Goal: Book appointment/travel/reservation

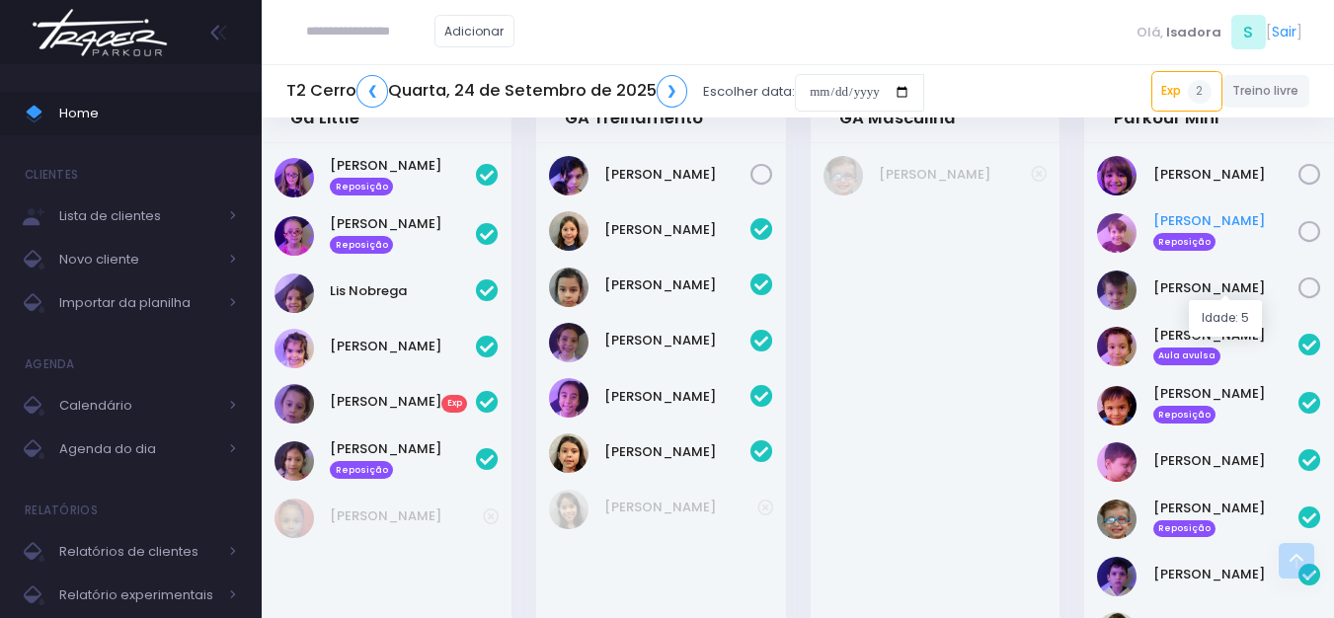
scroll to position [889, 0]
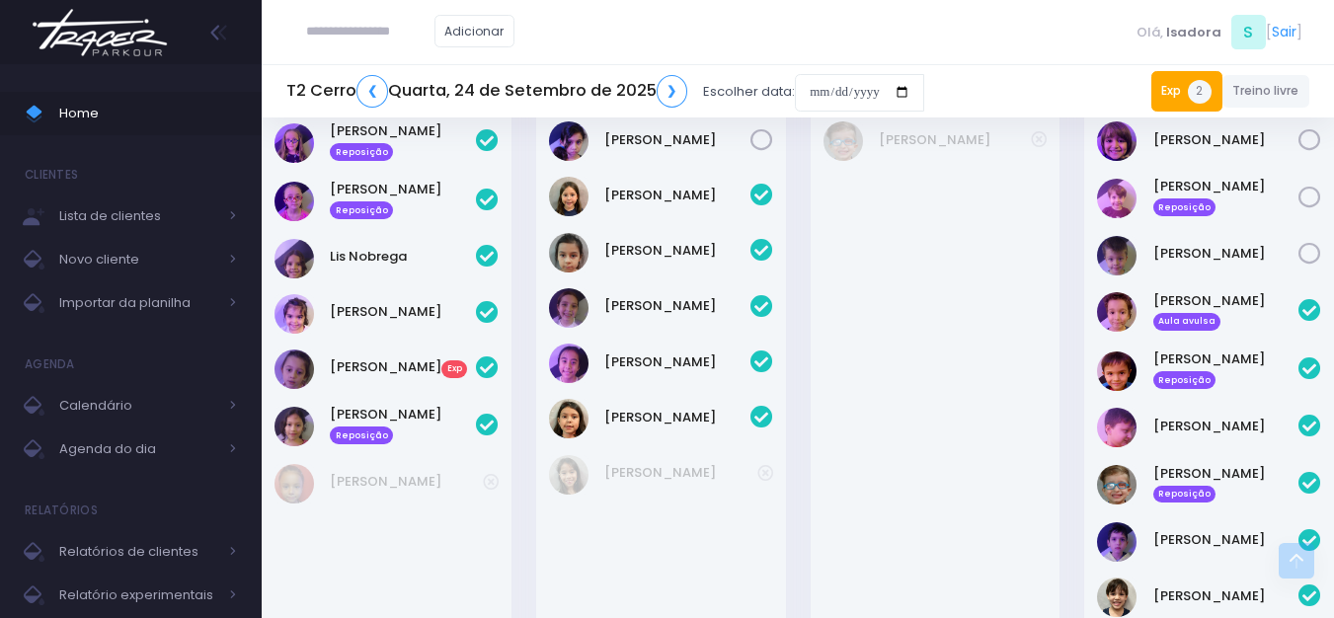
click at [1194, 89] on span "2" at bounding box center [1200, 92] width 24 height 24
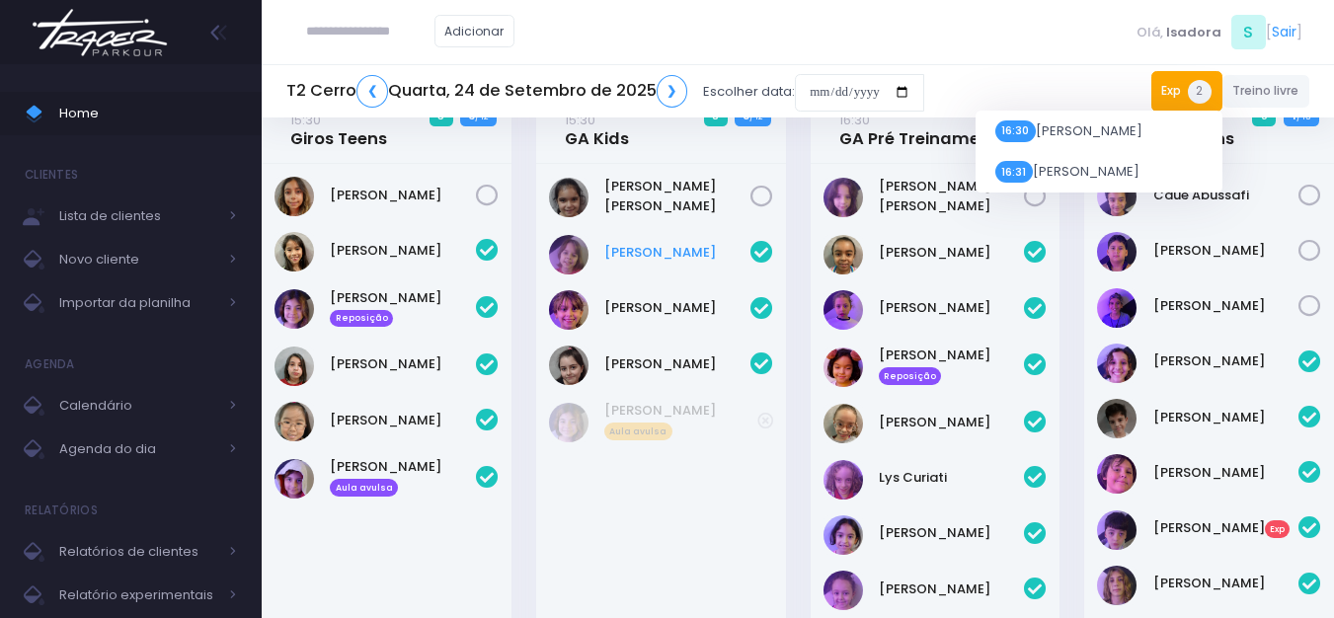
scroll to position [0, 0]
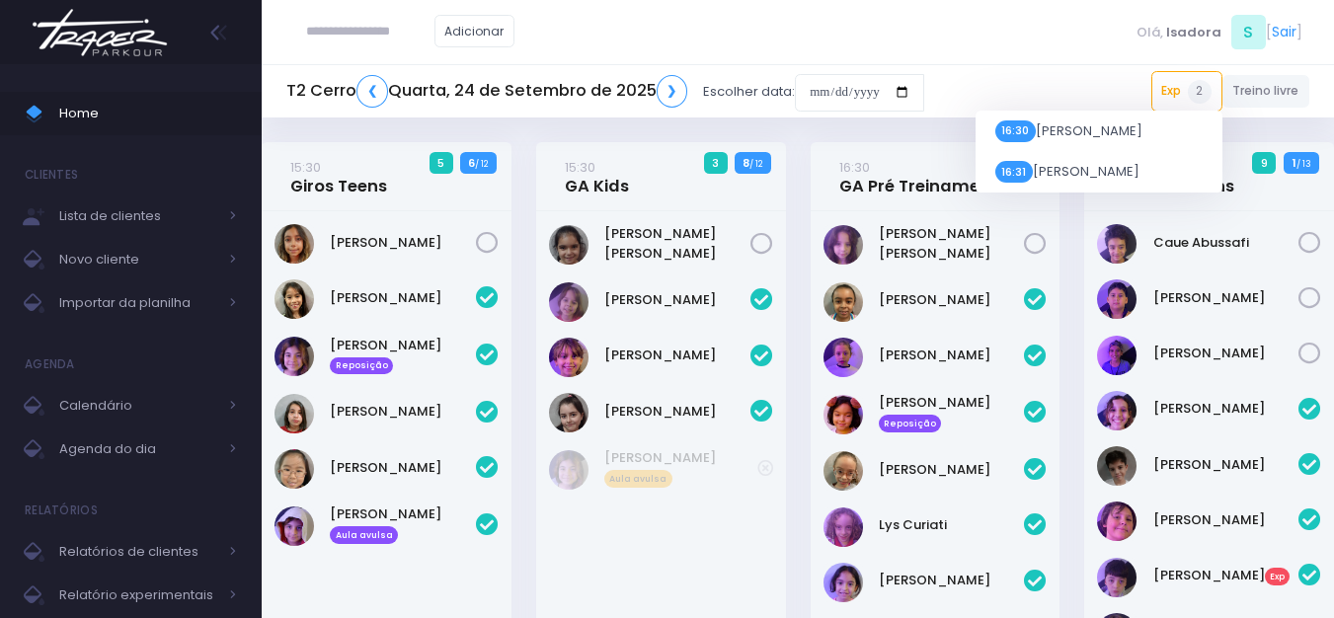
click at [1119, 101] on div "T2 Cerro ❮ Quarta, 24 de Setembro de 2025 ❯ Escolher data: Exp 2 16:30 [PERSON_…" at bounding box center [798, 91] width 1073 height 45
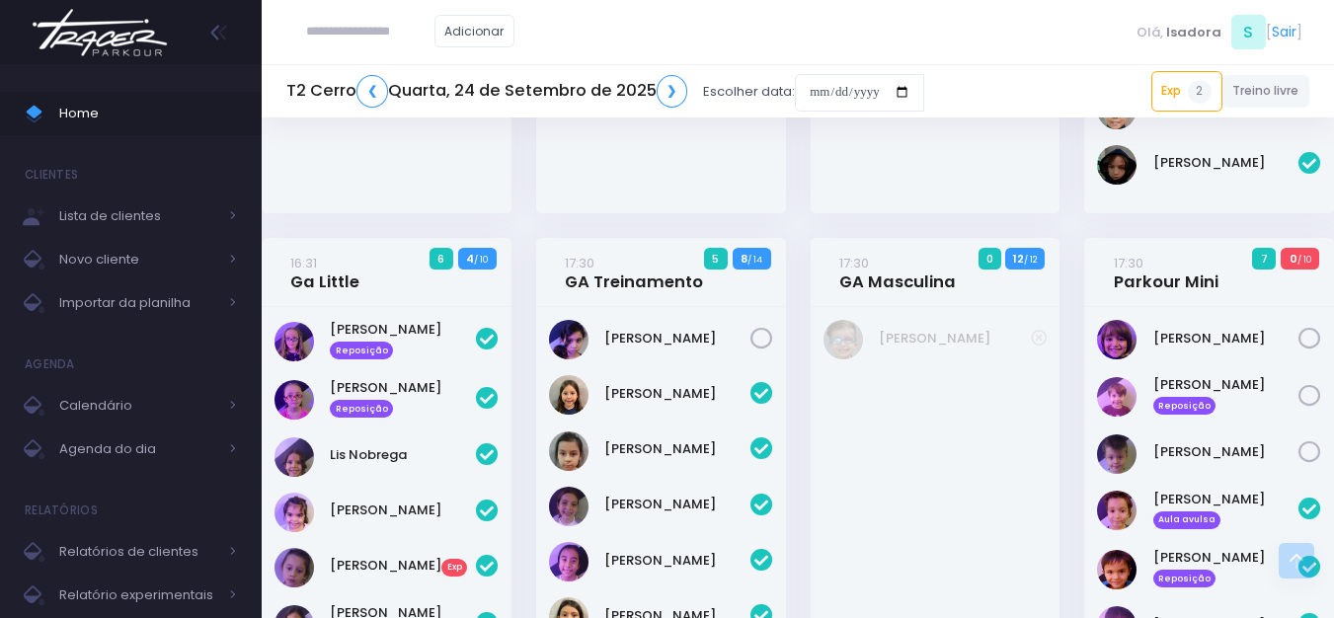
scroll to position [691, 0]
click at [851, 97] on input "date" at bounding box center [859, 93] width 129 height 38
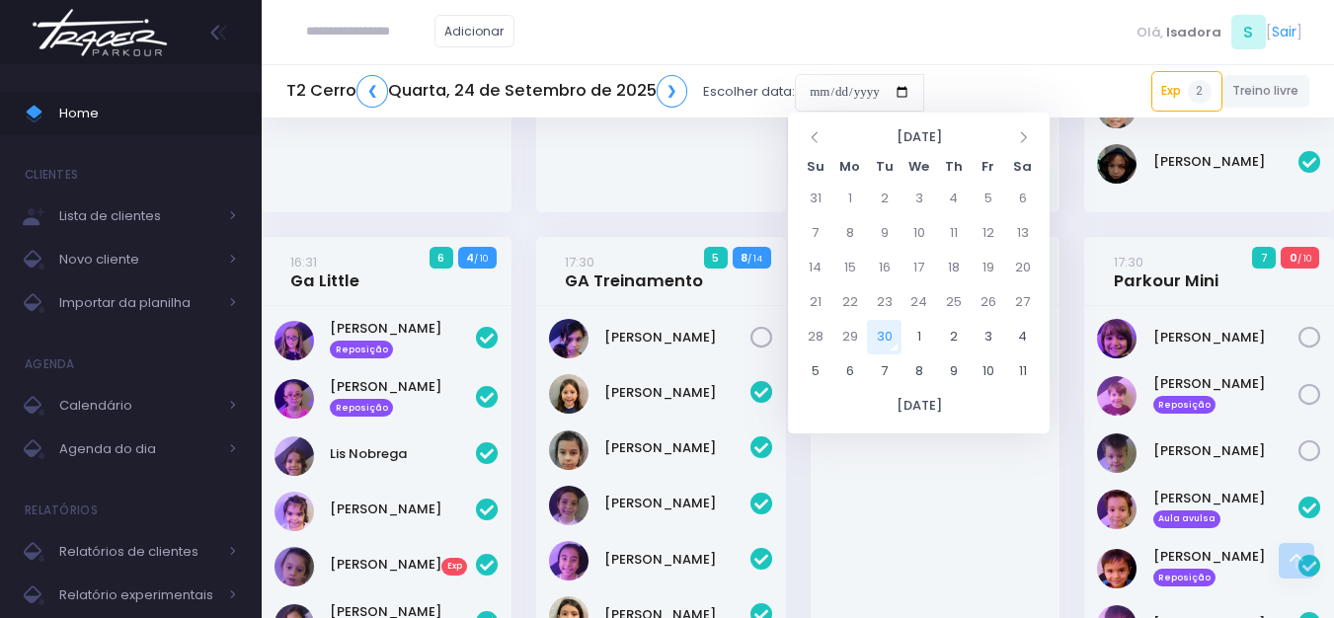
click at [885, 348] on td "30" at bounding box center [884, 337] width 35 height 35
type input "**********"
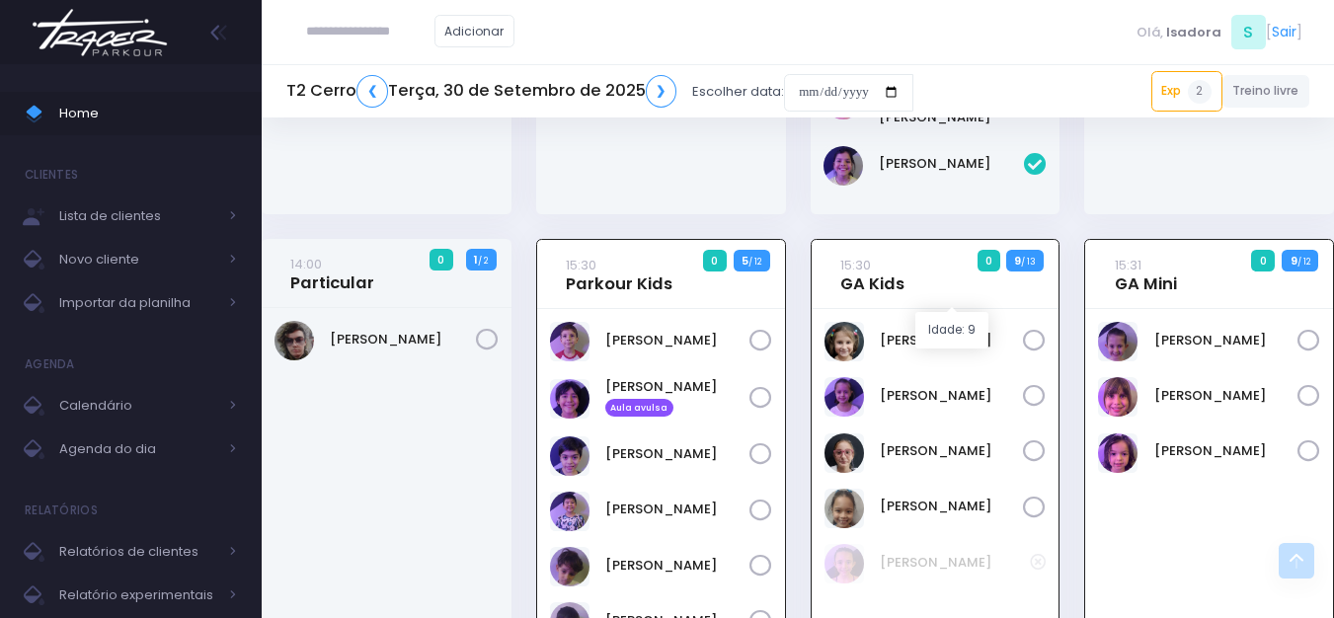
scroll to position [521, 0]
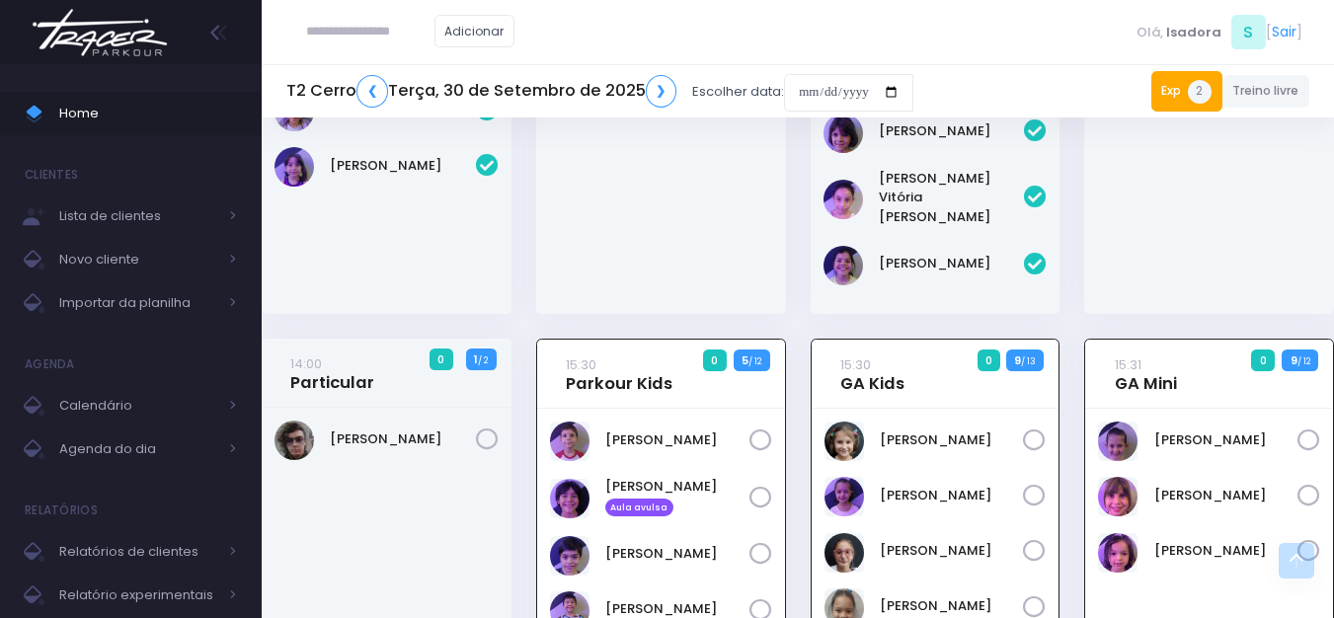
click at [1182, 80] on link "Exp 2" at bounding box center [1187, 91] width 71 height 40
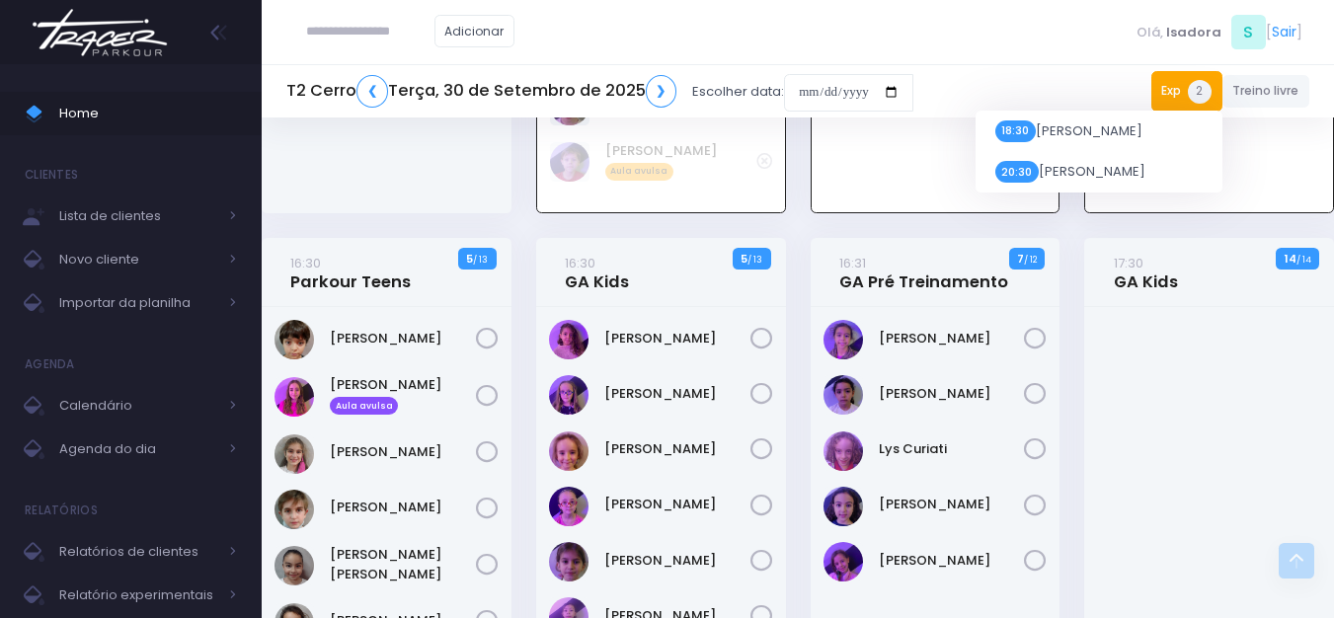
scroll to position [1015, 0]
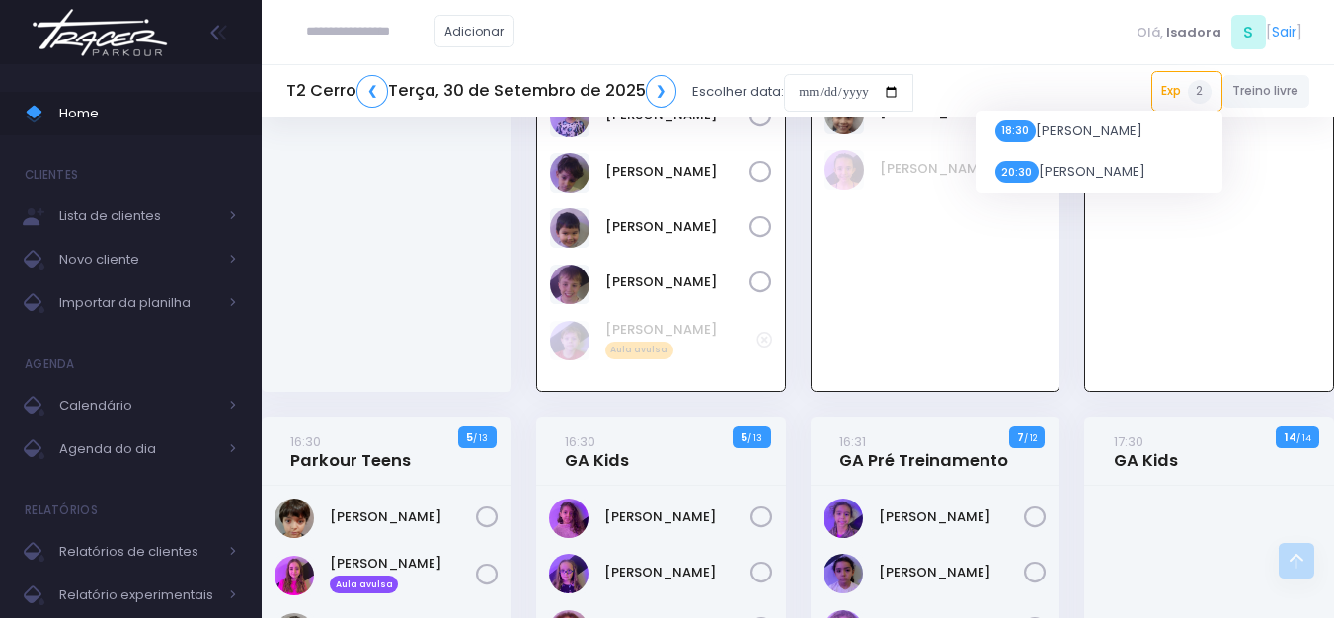
click at [1165, 431] on h4 "17:30 GA Kids" at bounding box center [1146, 451] width 64 height 55
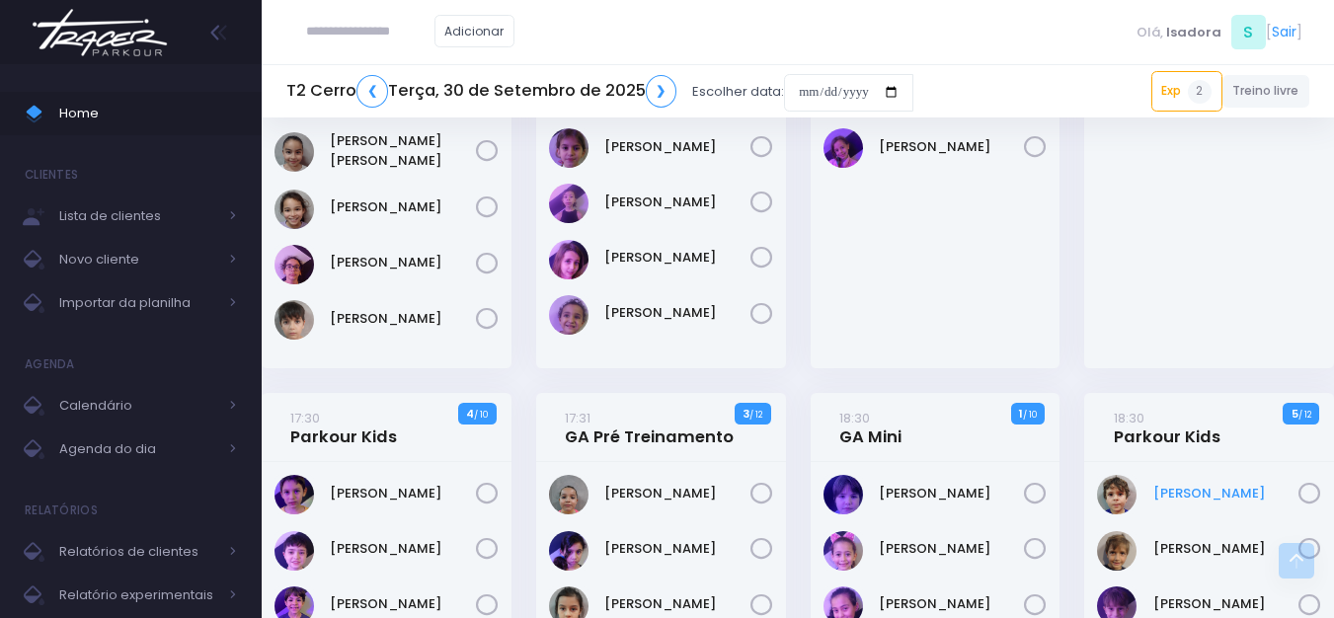
scroll to position [1509, 0]
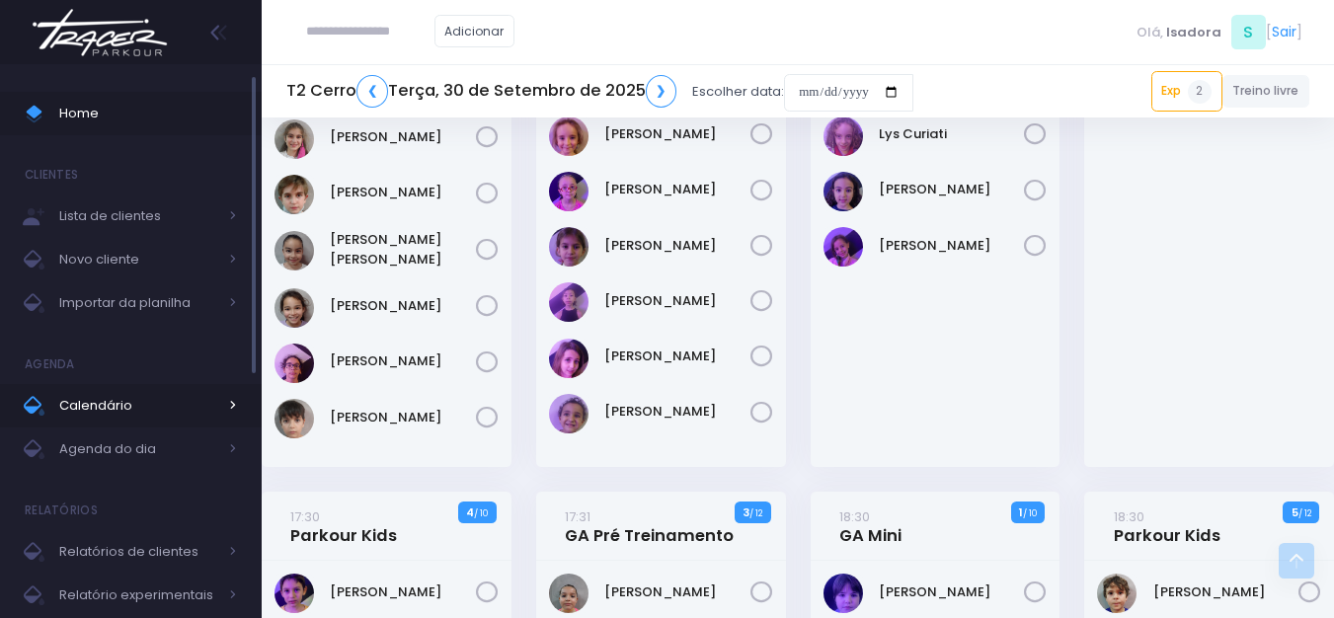
click at [184, 409] on span "Calendário" at bounding box center [138, 406] width 158 height 26
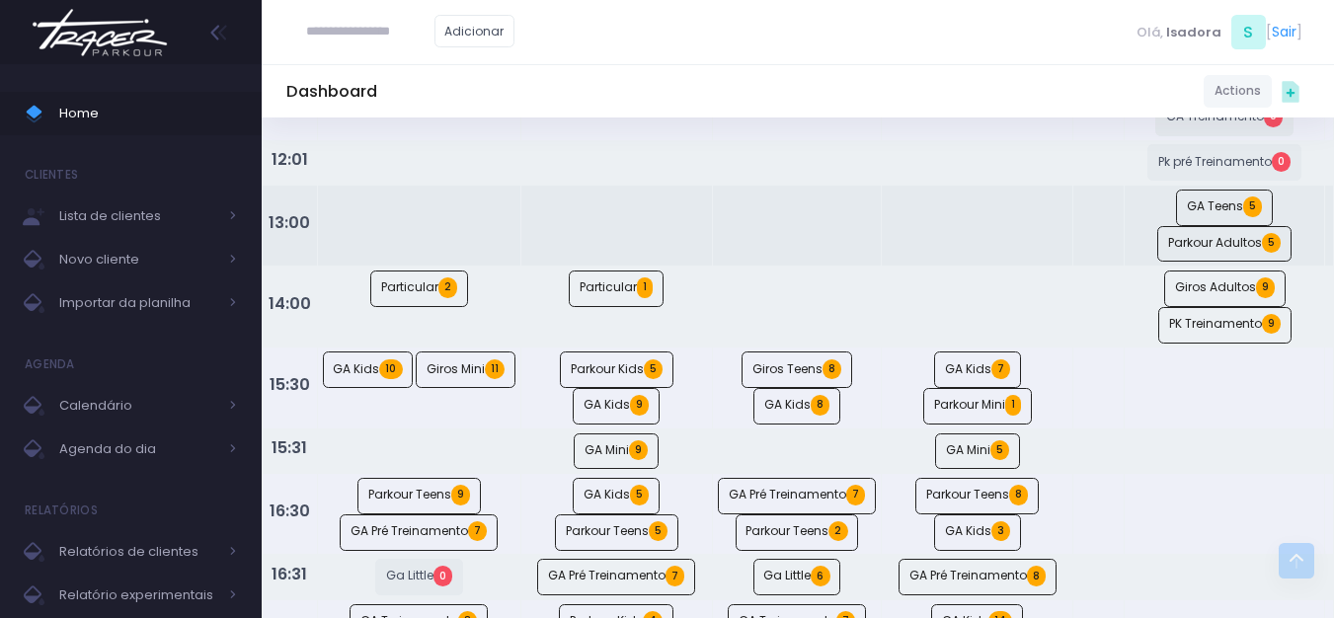
scroll to position [889, 0]
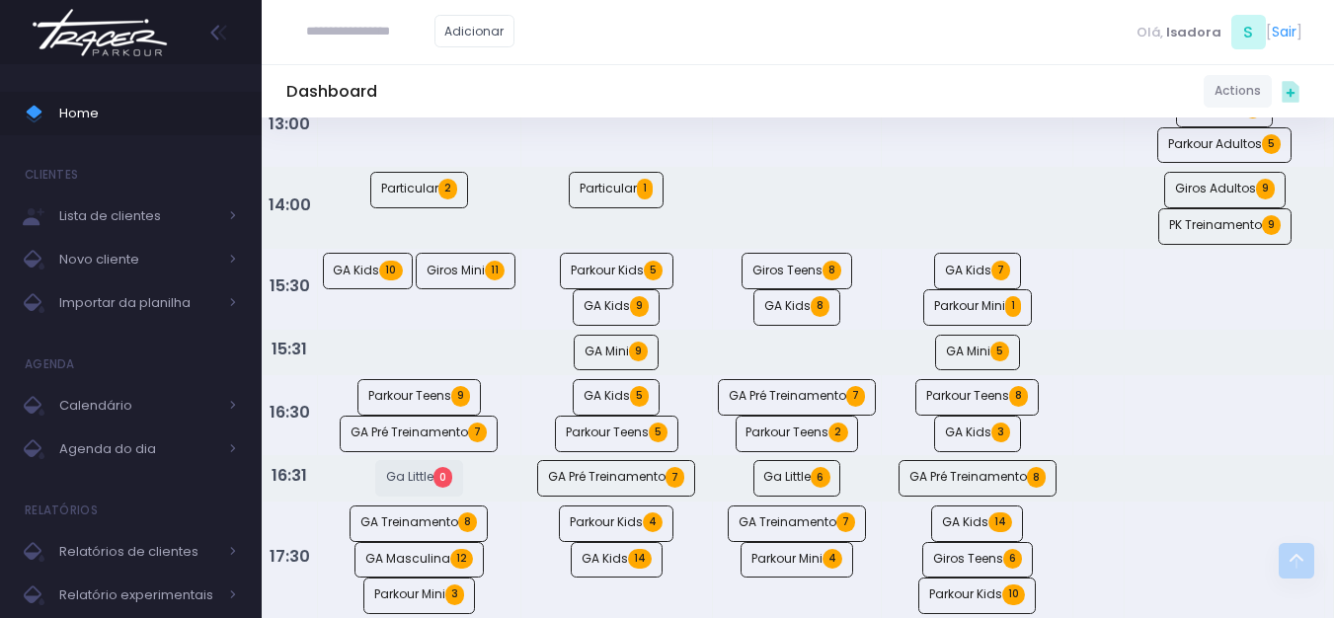
click at [116, 43] on img at bounding box center [100, 32] width 150 height 69
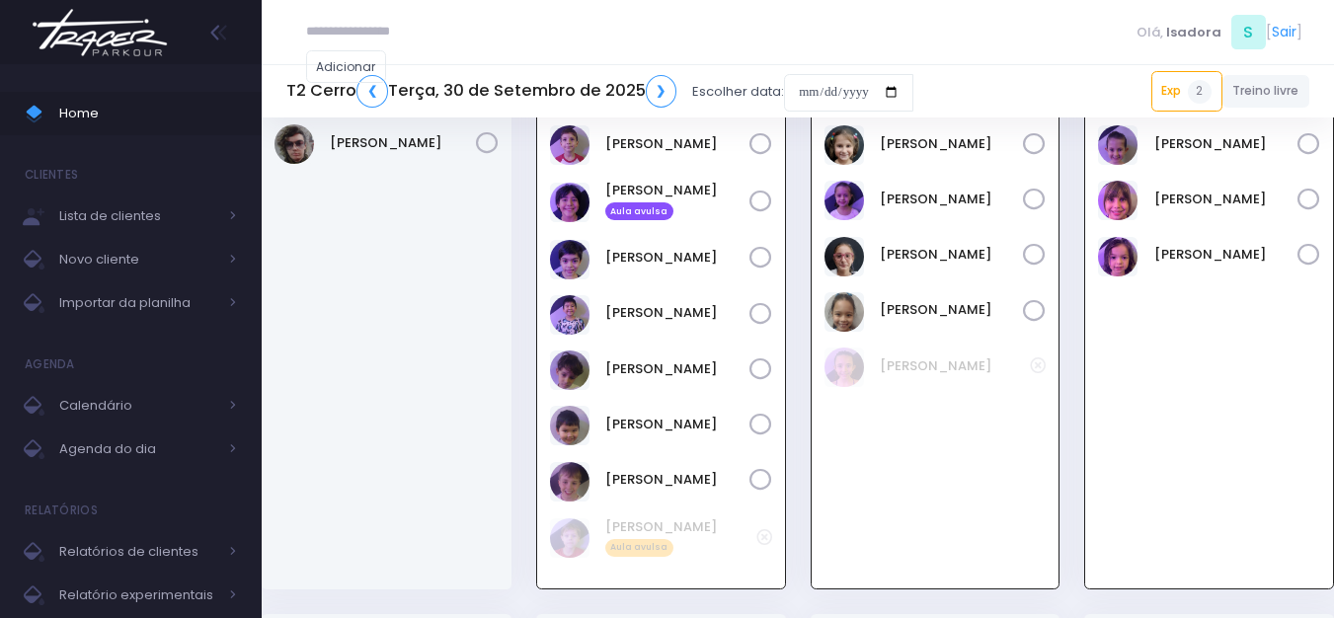
scroll to position [818, 0]
click at [844, 97] on input "date" at bounding box center [848, 93] width 129 height 38
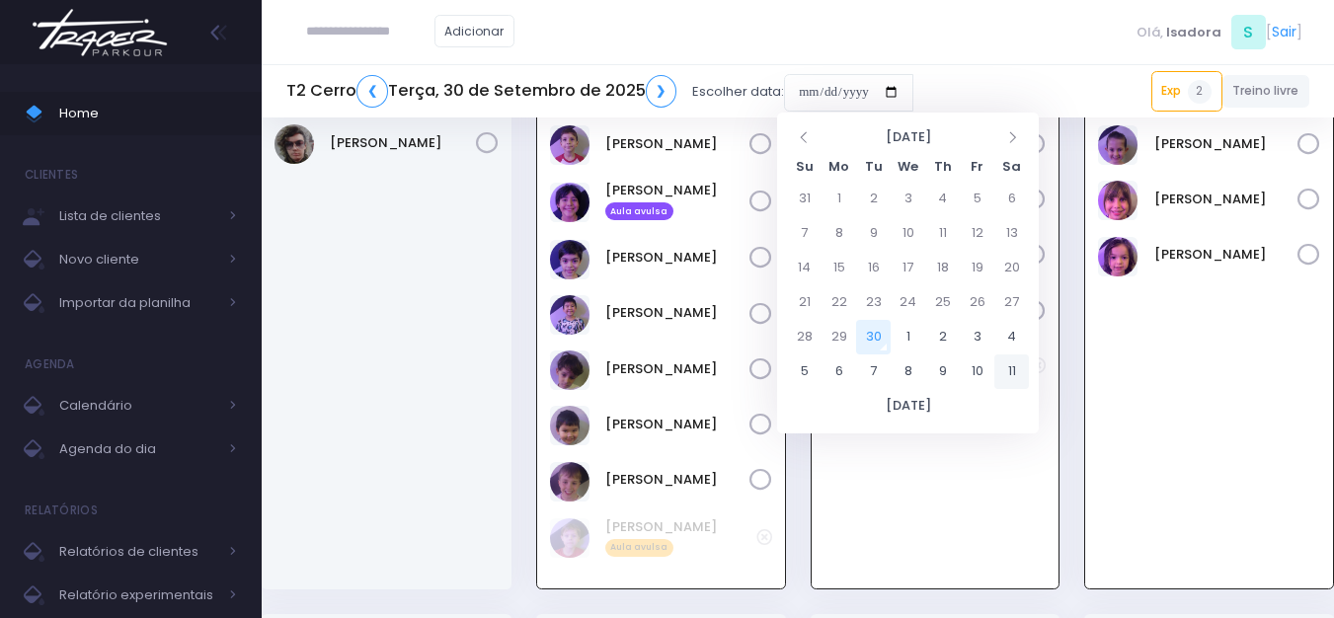
click at [1010, 359] on tbody "31 1 2 3 4 5 6 7 8 9 10 11 12 13 14 15 16 17 18 19 20 21 22 23 24 25 26 27 28 2…" at bounding box center [908, 285] width 242 height 207
click at [1006, 327] on td "4" at bounding box center [1011, 337] width 35 height 35
click at [1012, 327] on td "1" at bounding box center [1011, 337] width 35 height 35
type input "**********"
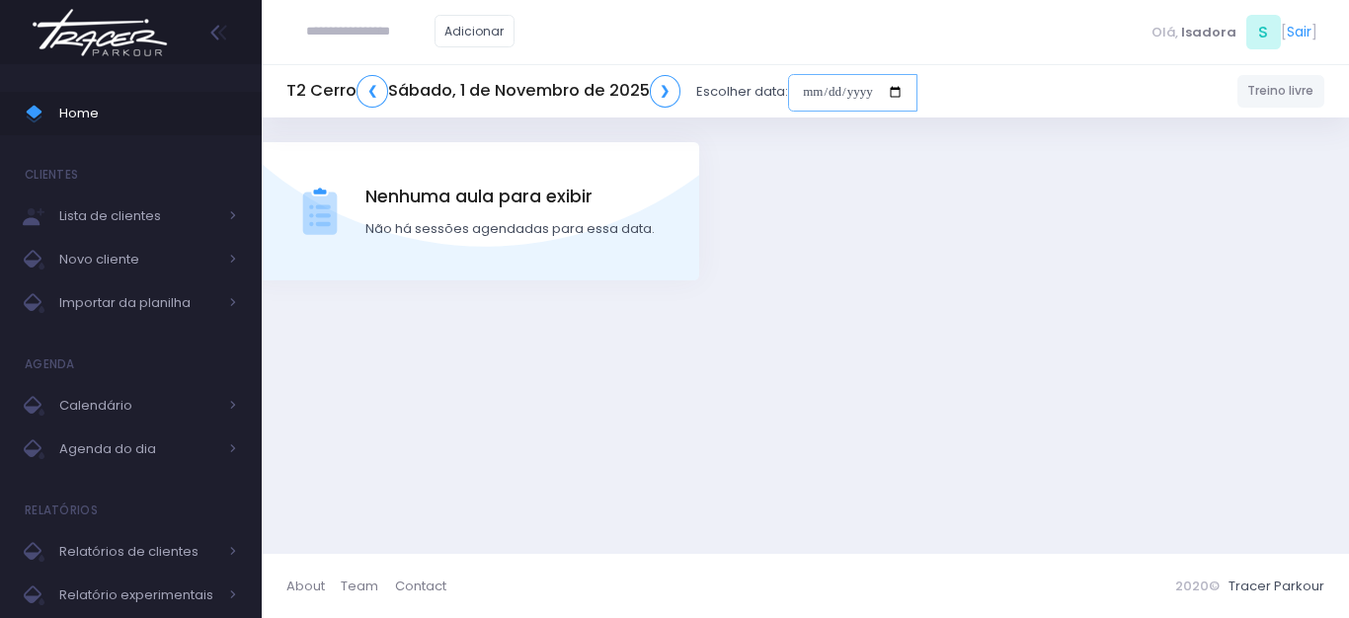
click at [829, 89] on input "date" at bounding box center [852, 93] width 129 height 38
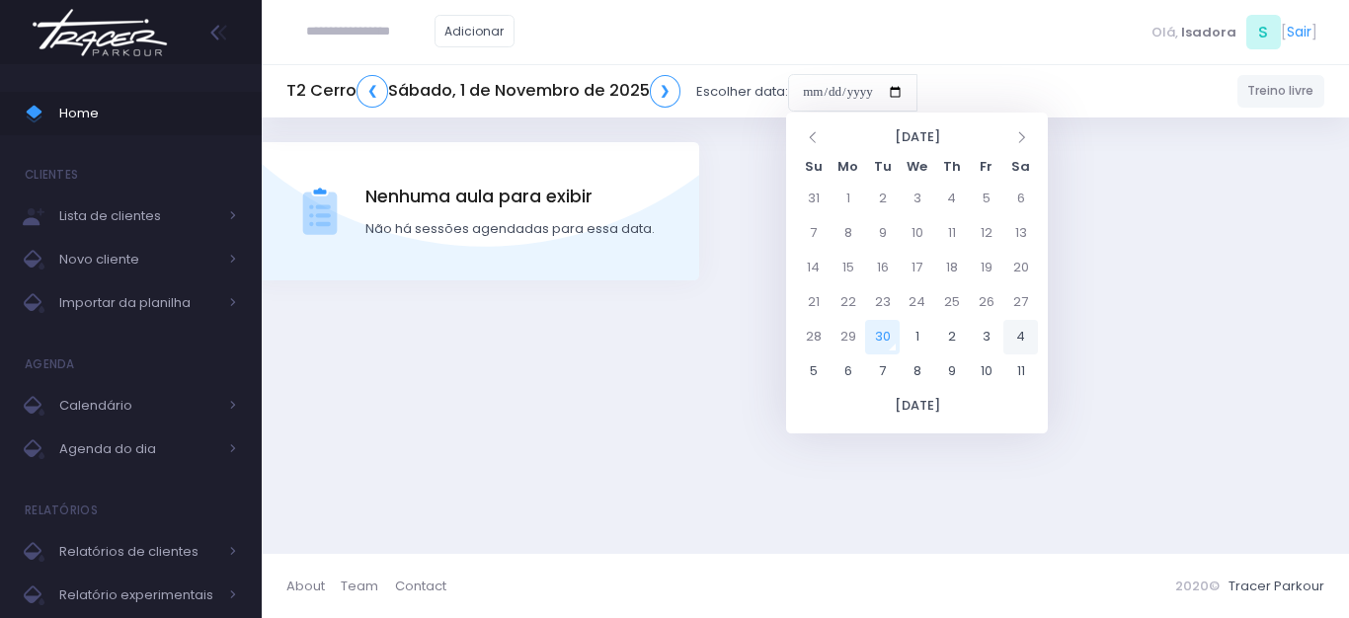
click at [1011, 326] on td "4" at bounding box center [1020, 337] width 35 height 35
type input "**********"
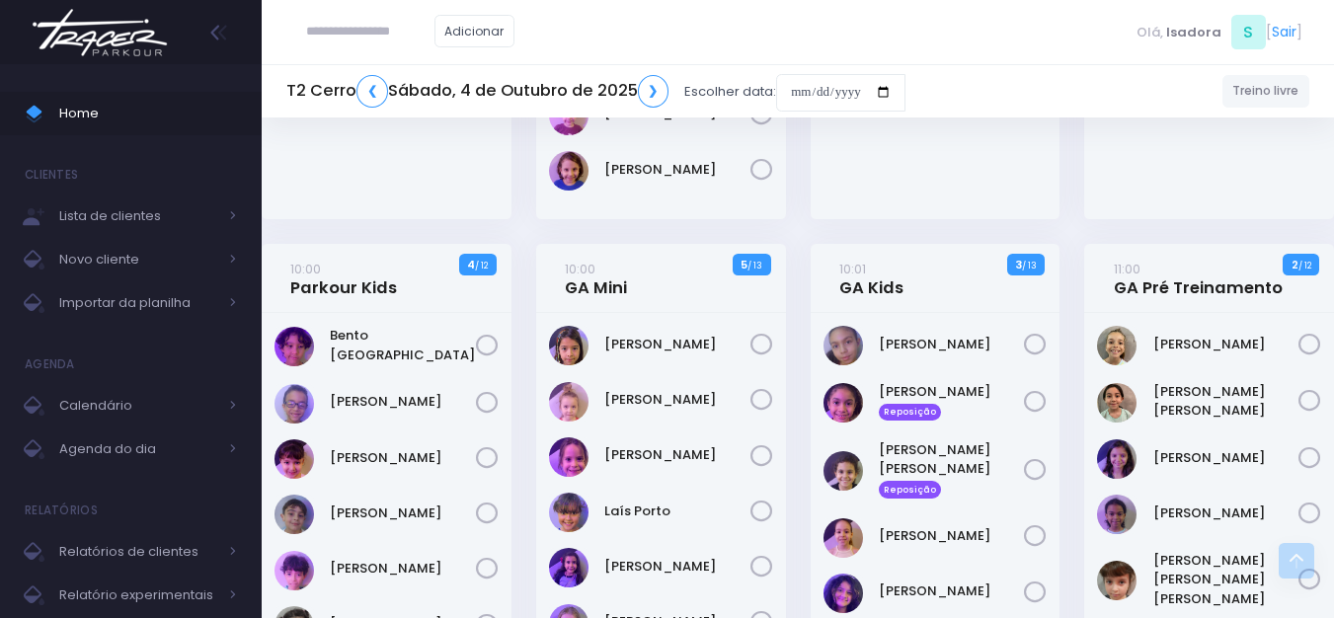
scroll to position [691, 0]
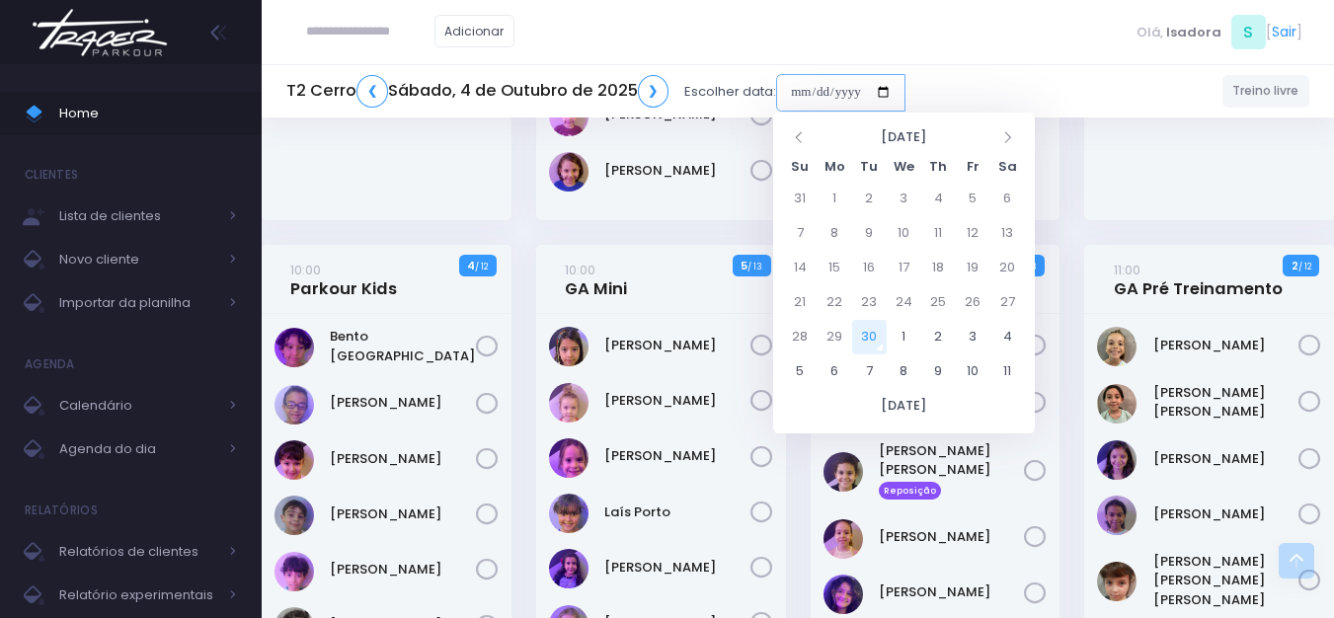
click at [798, 96] on input "date" at bounding box center [840, 93] width 129 height 38
click at [884, 336] on td "30" at bounding box center [869, 337] width 35 height 35
type input "**********"
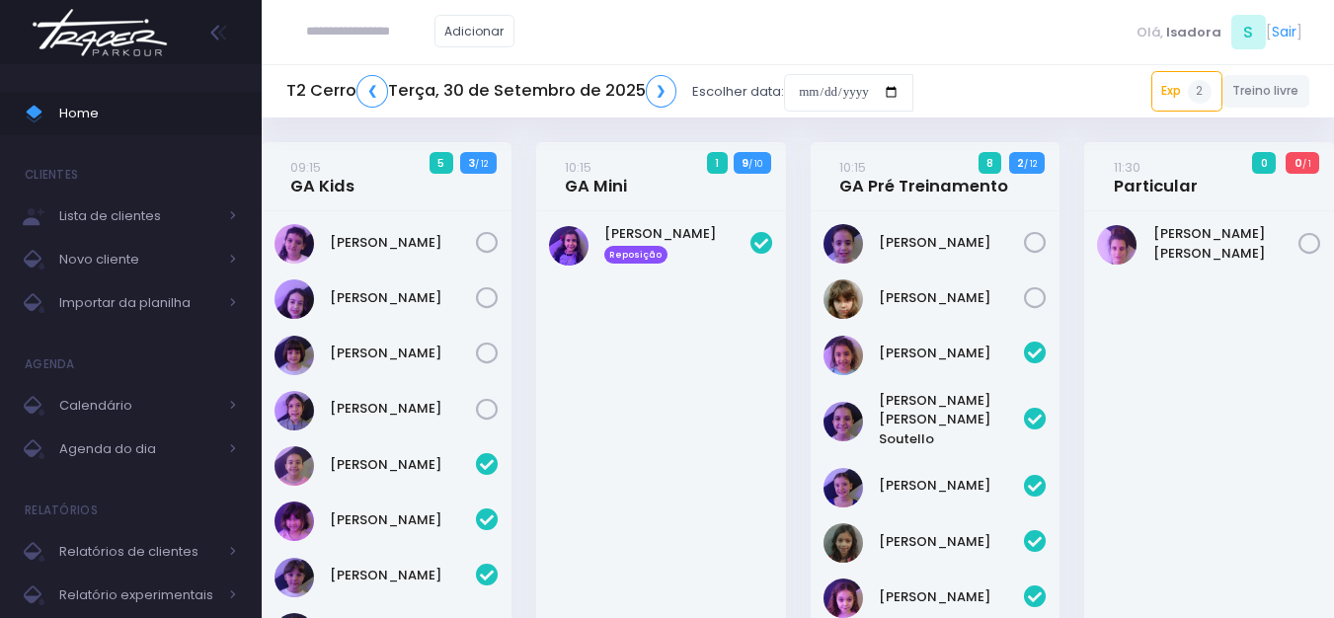
scroll to position [818, 0]
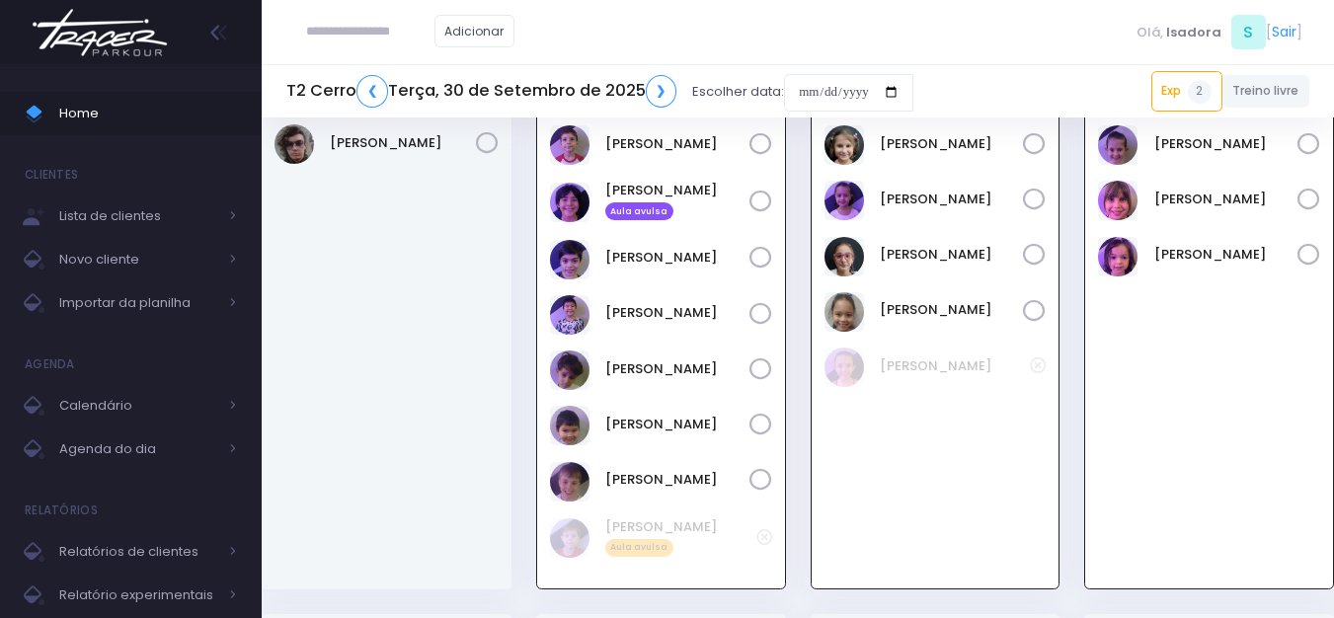
click at [1151, 91] on div "T2 Cerro ❮ Terça, 30 de Setembro de 2025 ❯ Escolher data: Exp 2 18:30 [PERSON_N…" at bounding box center [798, 91] width 1073 height 45
click at [1209, 105] on link "Exp 2" at bounding box center [1187, 91] width 71 height 40
